Goal: Information Seeking & Learning: Learn about a topic

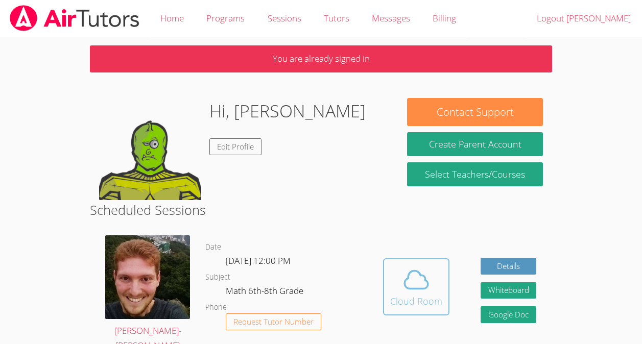
click at [428, 286] on icon at bounding box center [416, 279] width 29 height 29
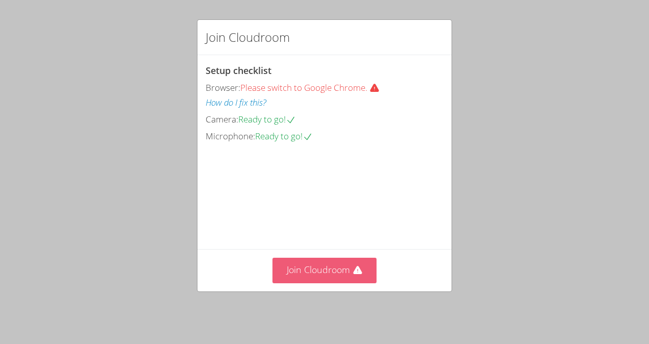
click at [333, 260] on button "Join Cloudroom" at bounding box center [325, 270] width 105 height 25
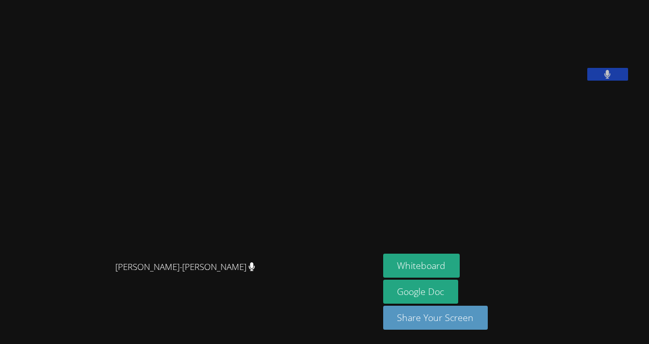
click at [336, 266] on div "[PERSON_NAME]-[PERSON_NAME]" at bounding box center [189, 276] width 371 height 41
click at [614, 81] on button at bounding box center [608, 74] width 41 height 13
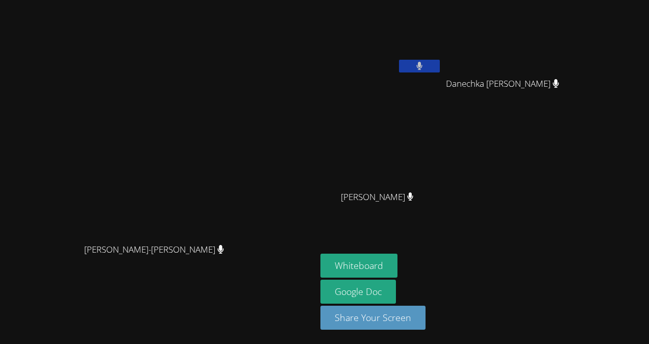
click at [440, 64] on button at bounding box center [419, 66] width 41 height 13
click at [398, 266] on button "Whiteboard" at bounding box center [359, 266] width 77 height 24
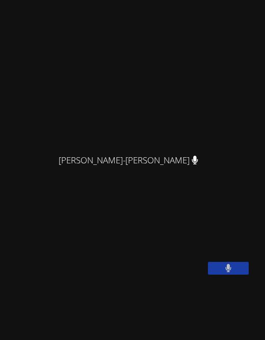
click at [233, 275] on button at bounding box center [228, 268] width 41 height 13
click at [223, 275] on button at bounding box center [228, 268] width 41 height 13
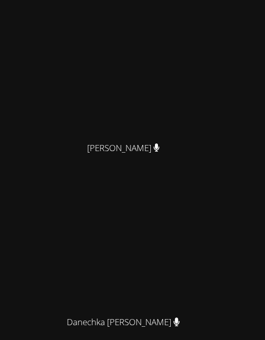
scroll to position [296, 0]
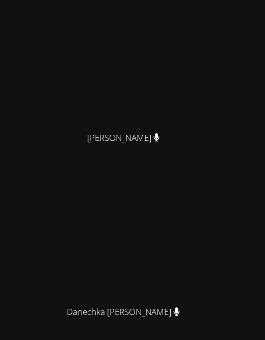
click at [88, 279] on video at bounding box center [127, 230] width 153 height 139
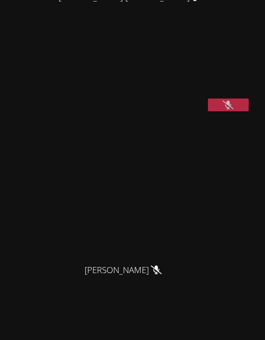
scroll to position [163, 0]
click at [239, 112] on button at bounding box center [228, 105] width 41 height 13
click at [226, 110] on icon at bounding box center [228, 105] width 11 height 9
click at [228, 110] on icon at bounding box center [229, 105] width 6 height 9
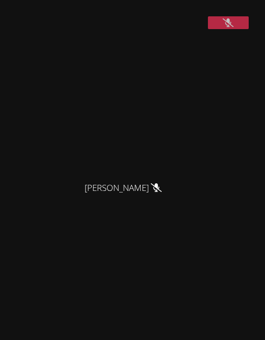
scroll to position [0, 0]
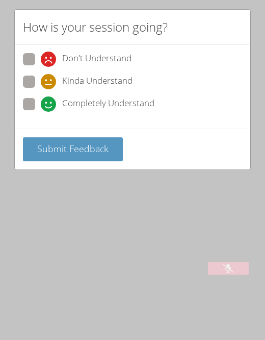
click at [36, 103] on label "Completely Understand" at bounding box center [89, 105] width 132 height 14
click at [41, 103] on input "Completely Understand" at bounding box center [45, 102] width 9 height 9
radio input "true"
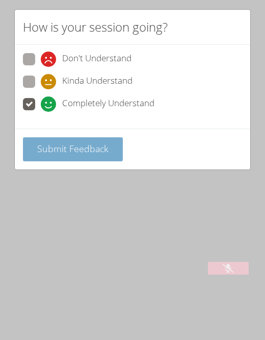
click at [81, 155] on button "Submit Feedback" at bounding box center [73, 149] width 100 height 24
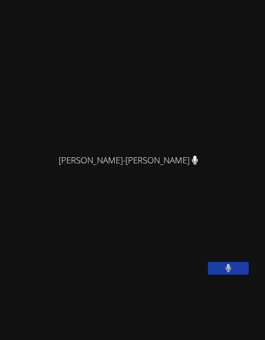
click at [231, 273] on icon at bounding box center [229, 268] width 7 height 9
click at [216, 275] on button at bounding box center [228, 268] width 41 height 13
click at [241, 275] on button at bounding box center [228, 268] width 41 height 13
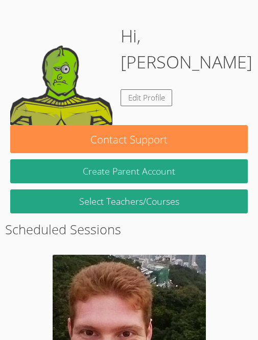
scroll to position [37, 0]
